Goal: Connect with others: Connect with others

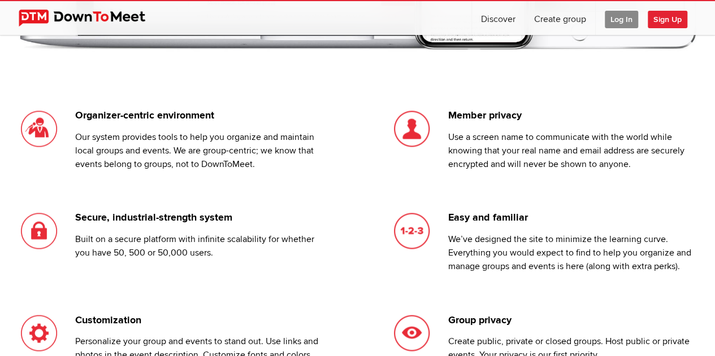
scroll to position [994, 0]
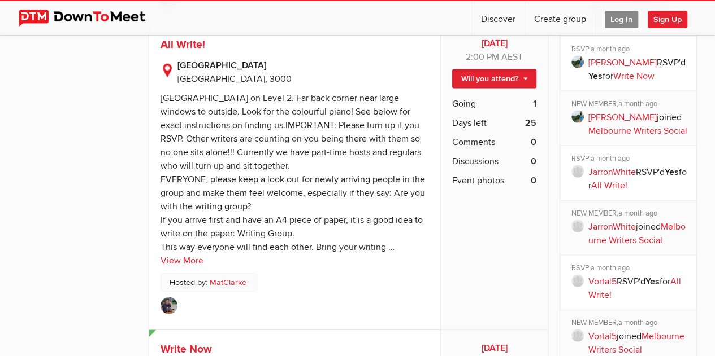
scroll to position [1165, 0]
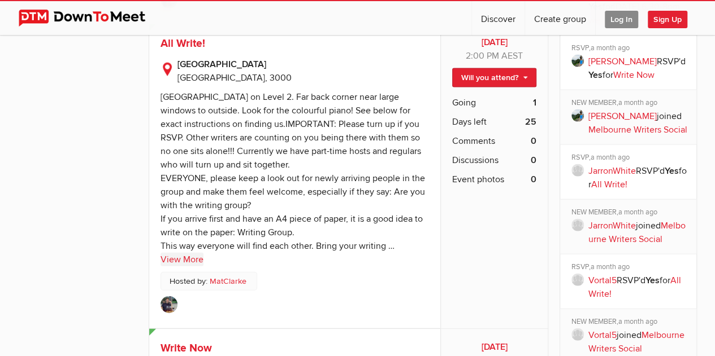
click at [186, 254] on link "View More" at bounding box center [181, 260] width 43 height 14
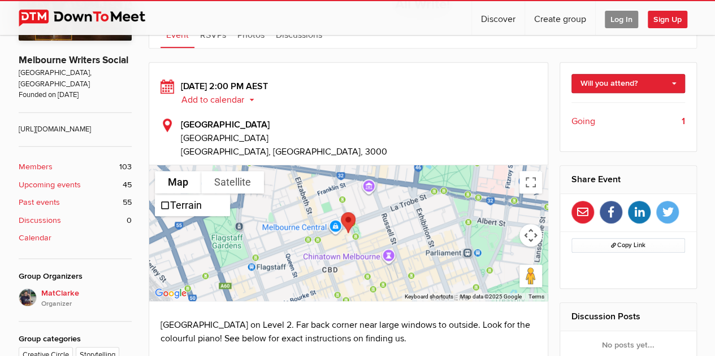
scroll to position [276, 0]
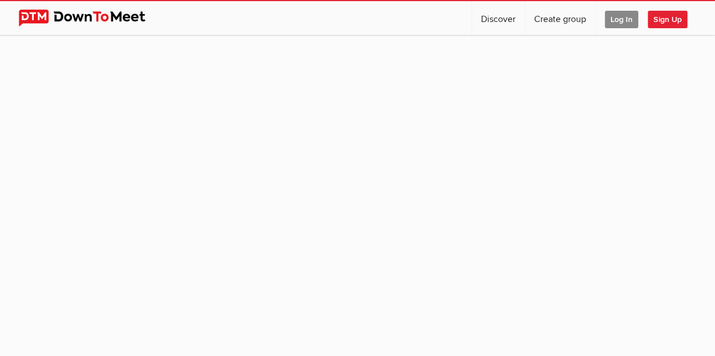
click at [622, 19] on span "Log In" at bounding box center [620, 20] width 33 height 18
click at [668, 21] on span "Sign Up" at bounding box center [667, 20] width 40 height 18
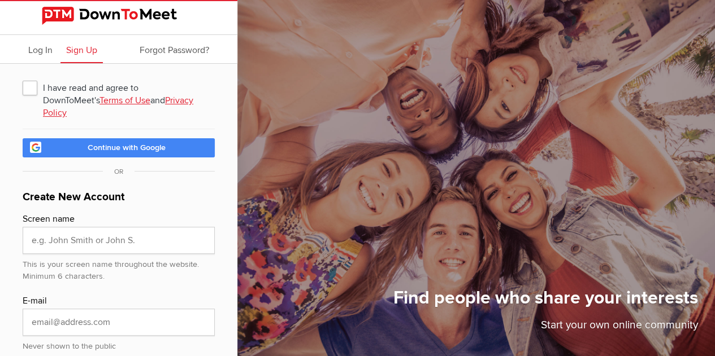
click at [21, 92] on div "I have read and agree to DownToMeet's Terms of Use and Privacy Policy Continue …" at bounding box center [118, 266] width 237 height 404
click at [26, 88] on span "I have read and agree to DownToMeet's Terms of Use and Privacy Policy" at bounding box center [119, 87] width 192 height 20
click at [23, 77] on input "I have read and agree to DownToMeet's Terms of Use and Privacy Policy" at bounding box center [22, 77] width 1 height 1
checkbox input "true"
click at [133, 144] on link "Continue with Google" at bounding box center [119, 147] width 192 height 19
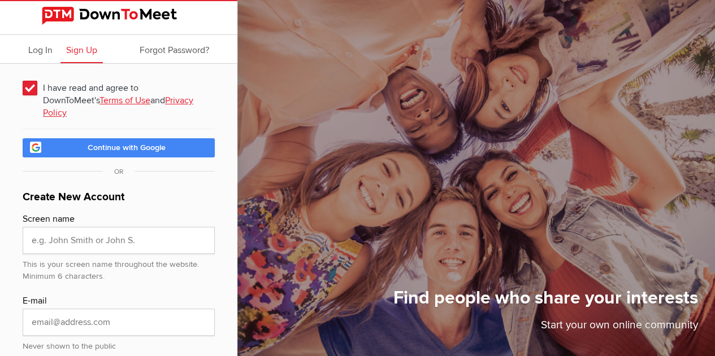
type input "google_vignette"
click at [147, 143] on span "Continue with Google" at bounding box center [127, 148] width 78 height 10
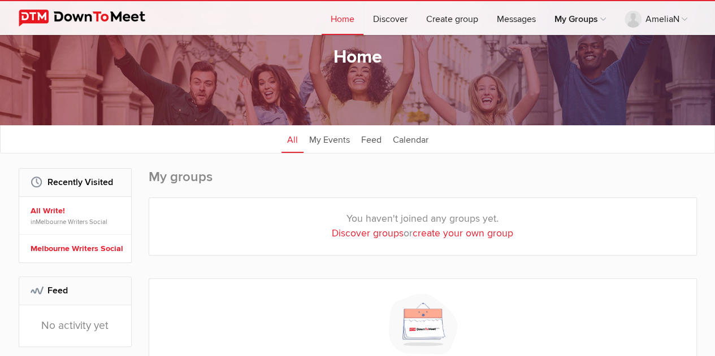
scroll to position [42, 0]
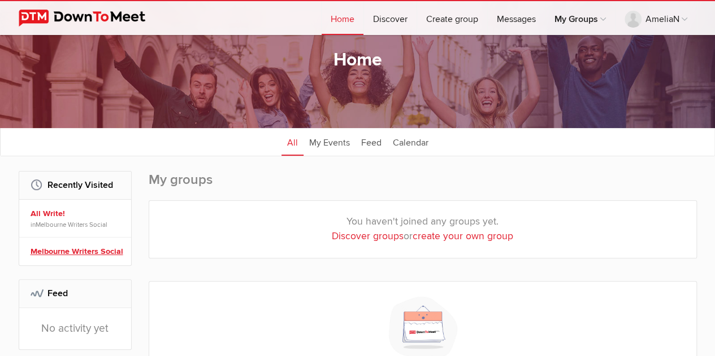
click at [58, 249] on link "Melbourne Writers Social" at bounding box center [77, 252] width 93 height 12
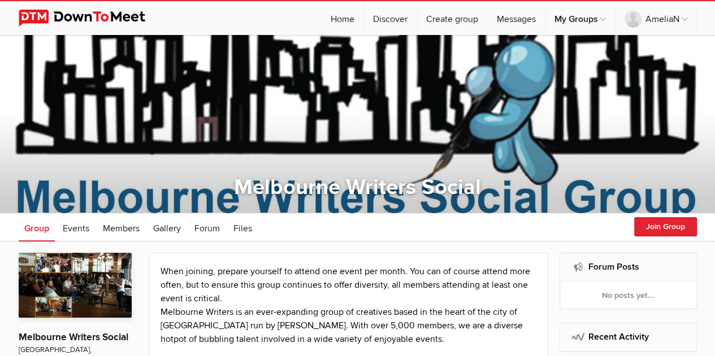
scroll to position [17, 0]
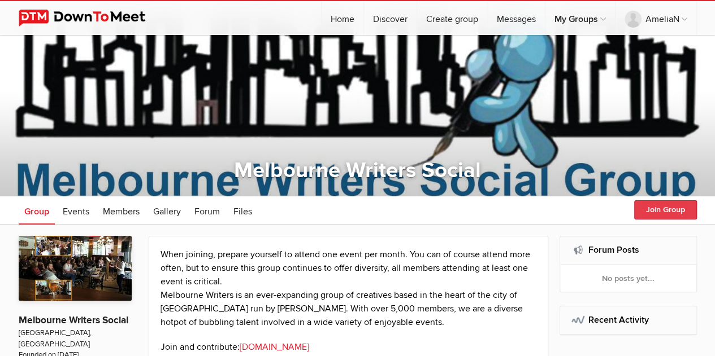
click at [676, 208] on button "Join Group" at bounding box center [665, 210] width 63 height 19
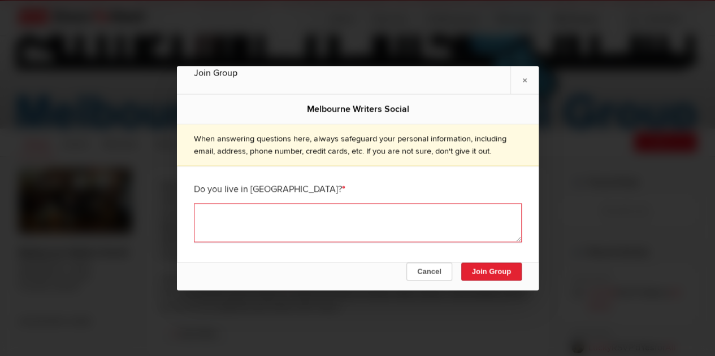
click at [429, 237] on textarea at bounding box center [358, 222] width 328 height 39
type textarea "Yes"
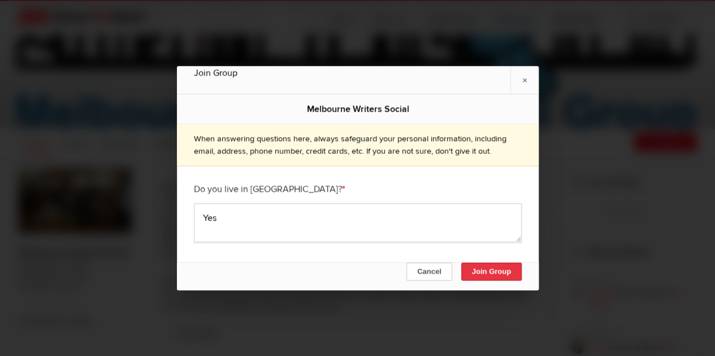
click at [495, 267] on button "Join Group" at bounding box center [490, 272] width 60 height 18
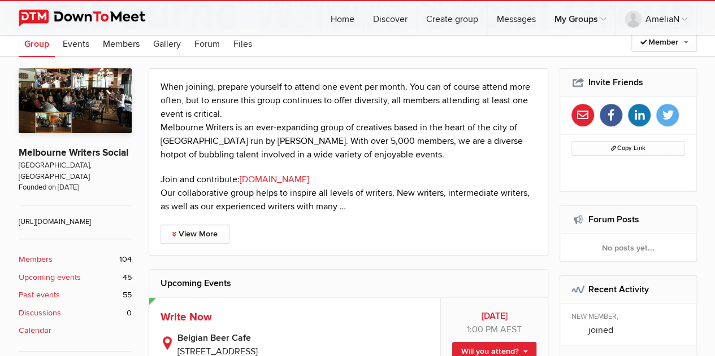
scroll to position [129, 0]
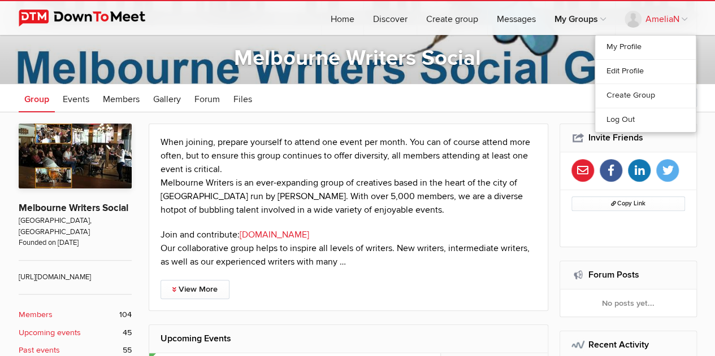
click at [632, 23] on link "AmeliaN" at bounding box center [655, 18] width 81 height 34
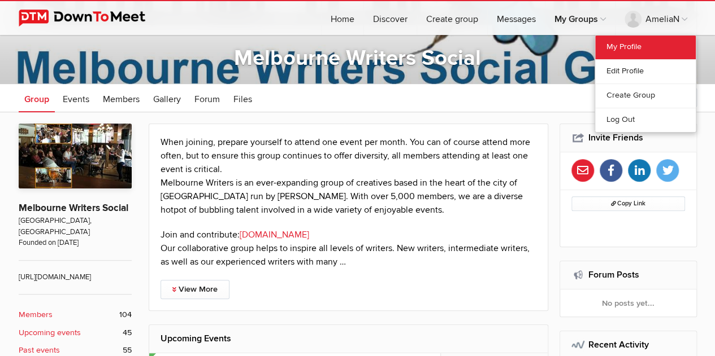
click at [630, 41] on link "My Profile" at bounding box center [645, 48] width 101 height 24
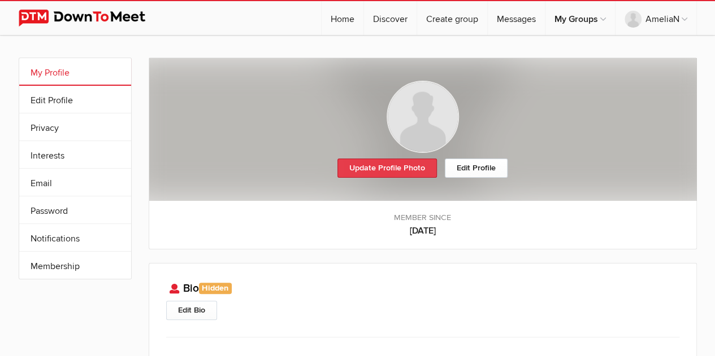
click at [382, 162] on link "Update Profile Photo" at bounding box center [386, 168] width 99 height 19
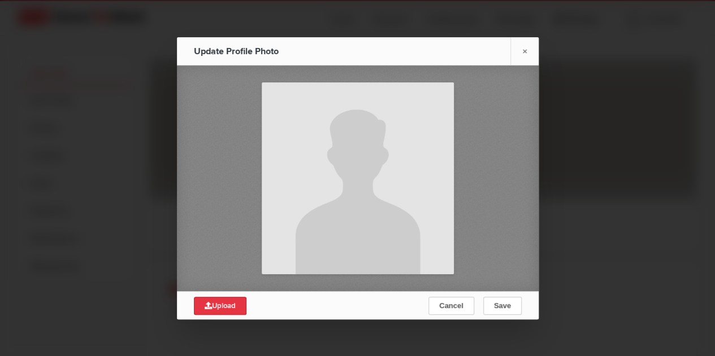
click at [224, 302] on span "Upload" at bounding box center [219, 306] width 31 height 9
click at [223, 310] on span "Upload" at bounding box center [219, 306] width 31 height 9
type input "C:\fakepath\Photo 2.jpg"
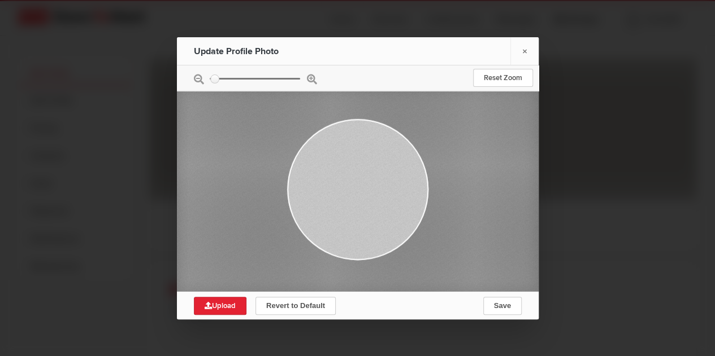
type input "0.3378"
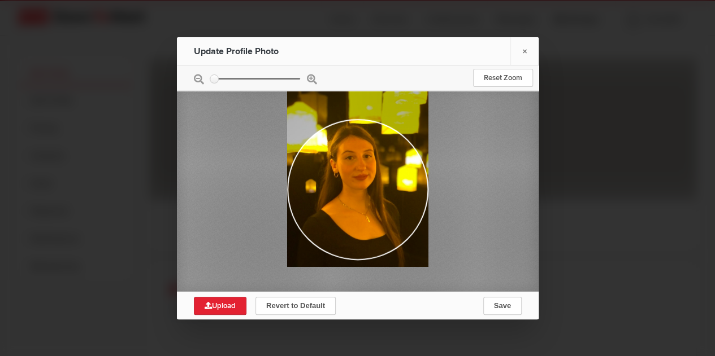
drag, startPoint x: 351, startPoint y: 197, endPoint x: 347, endPoint y: 179, distance: 18.5
click at [347, 179] on div at bounding box center [357, 173] width 141 height 188
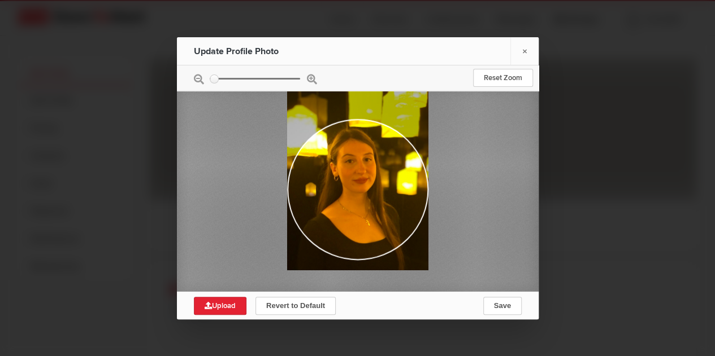
drag, startPoint x: 347, startPoint y: 179, endPoint x: 347, endPoint y: 185, distance: 6.2
click at [347, 185] on div at bounding box center [357, 176] width 141 height 188
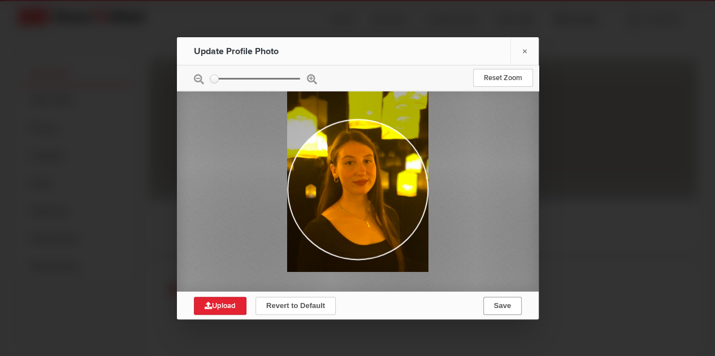
click at [513, 307] on button "Save" at bounding box center [501, 306] width 38 height 18
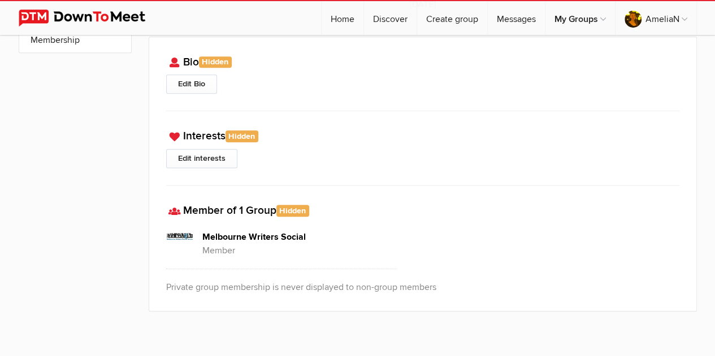
scroll to position [227, 0]
click at [226, 212] on h3 "Member of 1 Group Hidden Your group memberships are hidden from the public. You…" at bounding box center [422, 210] width 513 height 16
click at [234, 220] on div "Melbourne Writers Social Member" at bounding box center [422, 250] width 513 height 62
click at [236, 227] on div "Melbourne Writers Social Member" at bounding box center [422, 250] width 513 height 62
click at [238, 236] on h4 "Melbourne Writers Social" at bounding box center [299, 237] width 195 height 14
